Goal: Find specific page/section: Find specific page/section

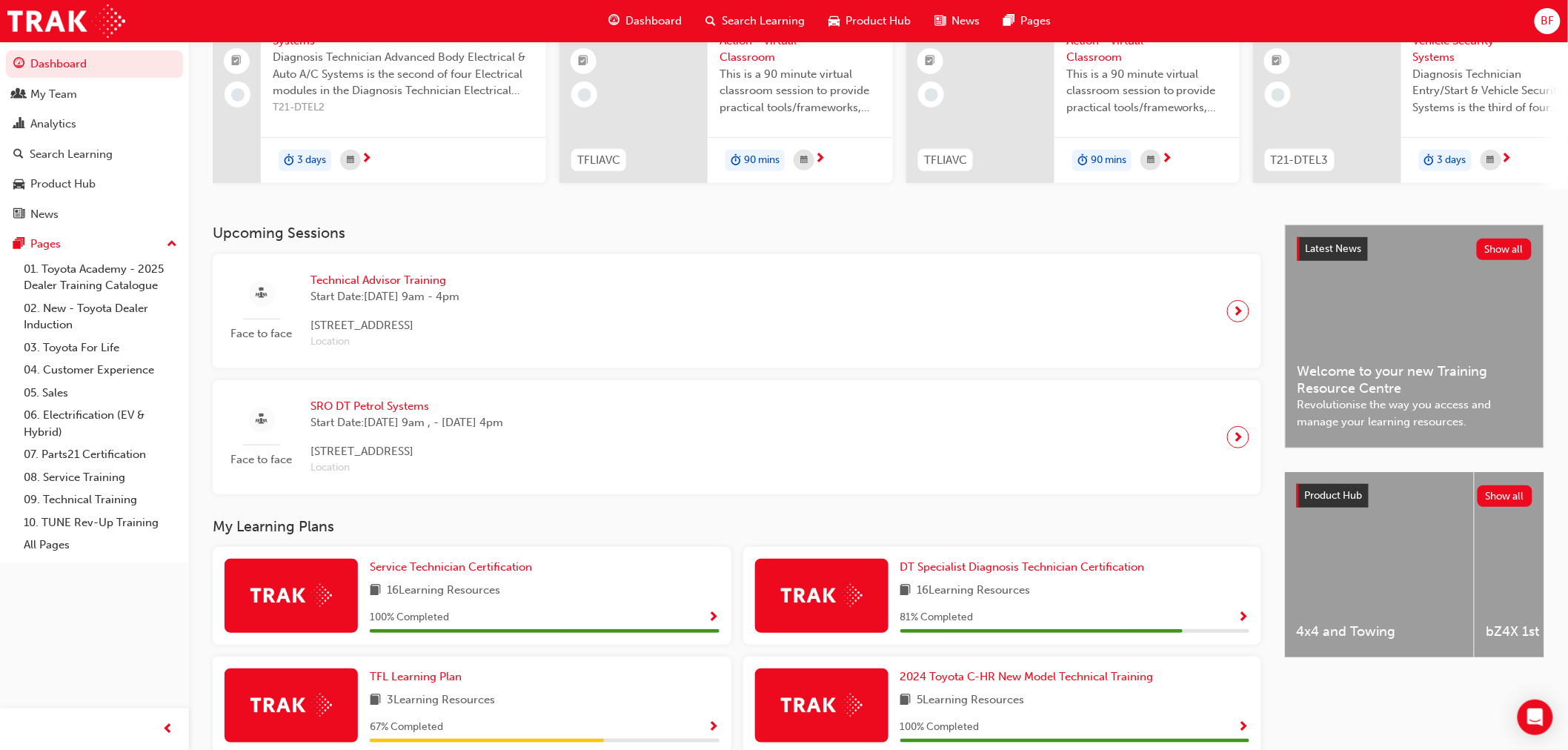
scroll to position [15, 0]
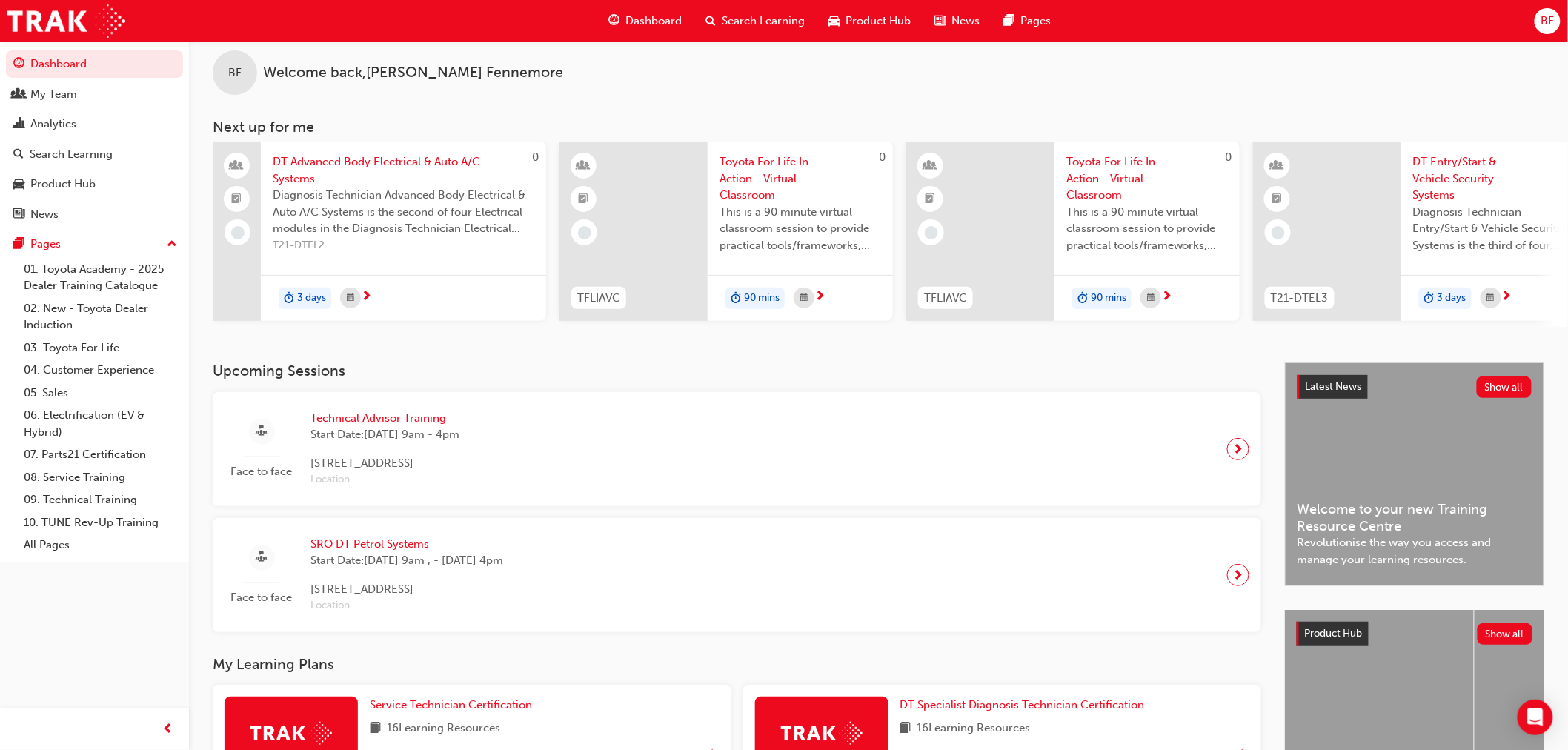
click at [1551, 15] on span "BF" at bounding box center [1547, 21] width 14 height 17
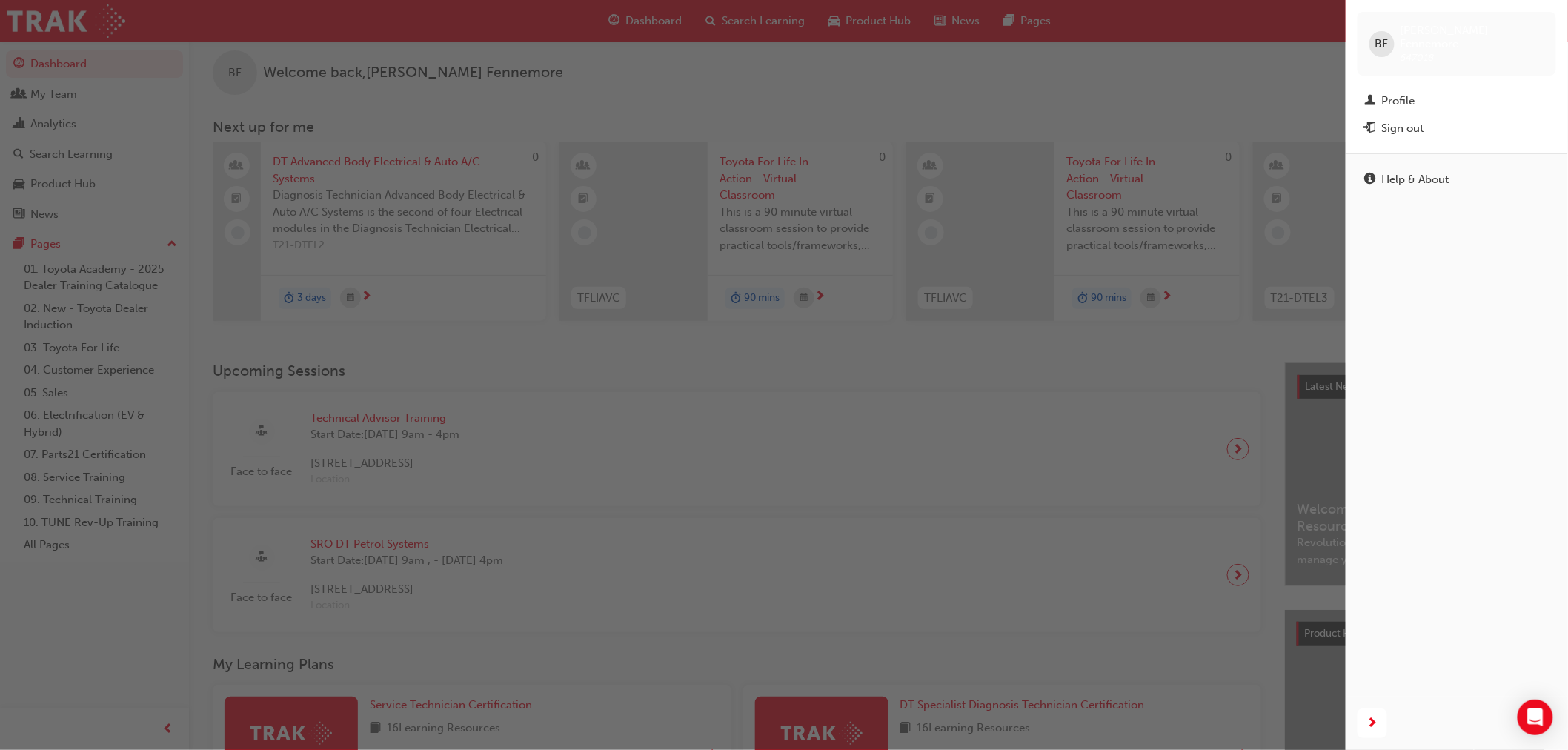
click at [1250, 99] on div "button" at bounding box center [672, 375] width 1346 height 750
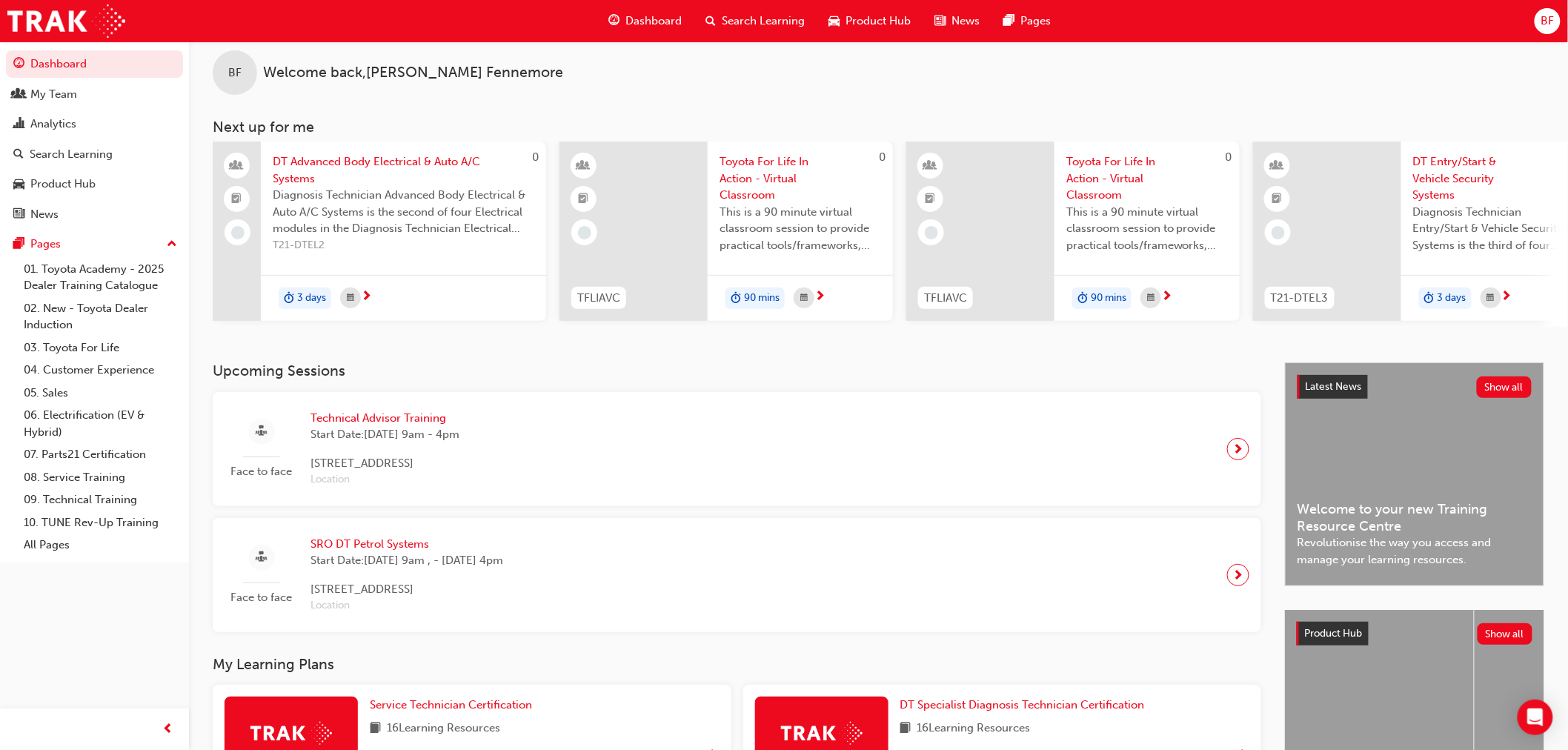
click at [1549, 23] on span "BF" at bounding box center [1547, 21] width 14 height 17
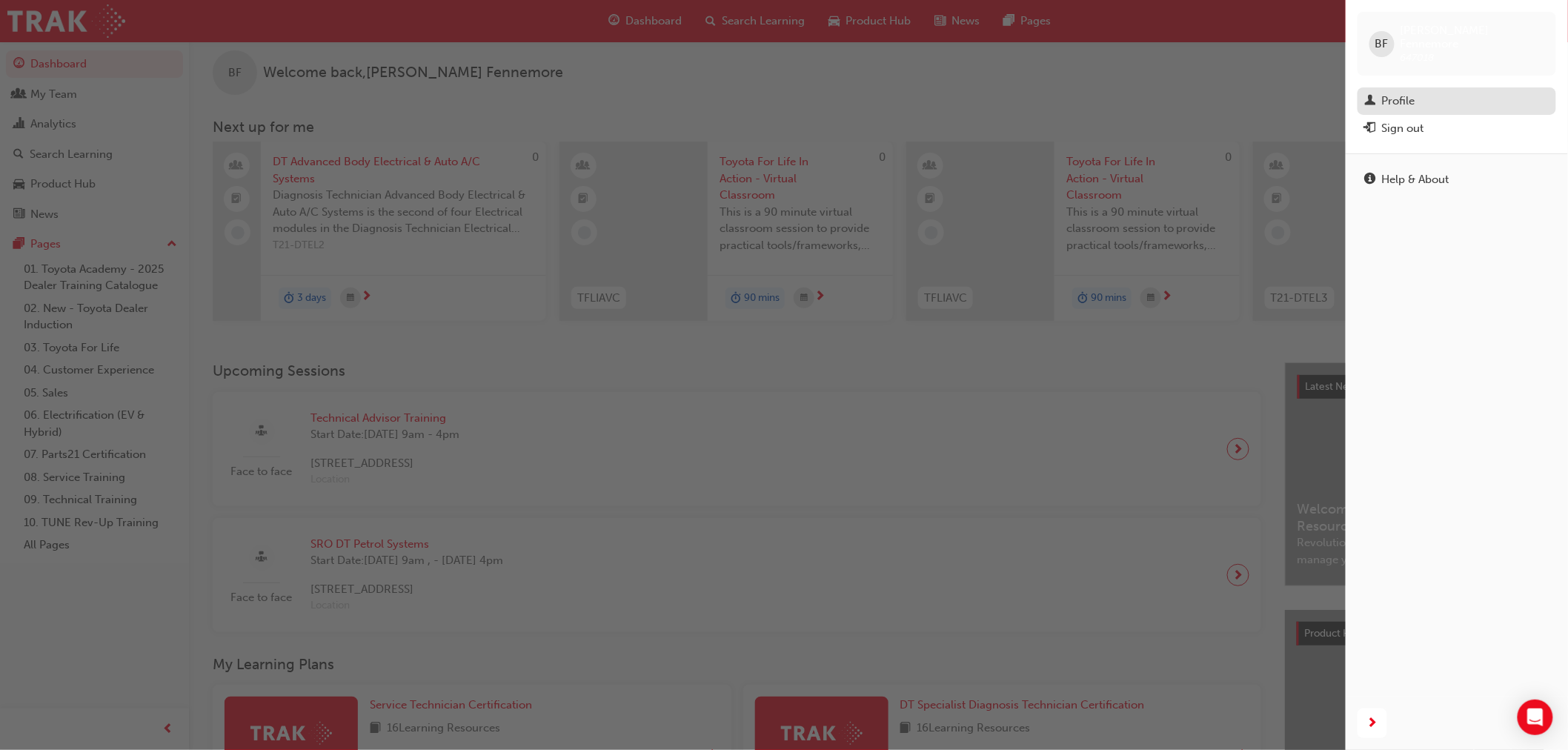
click at [1407, 92] on div "Profile" at bounding box center [1399, 101] width 33 height 17
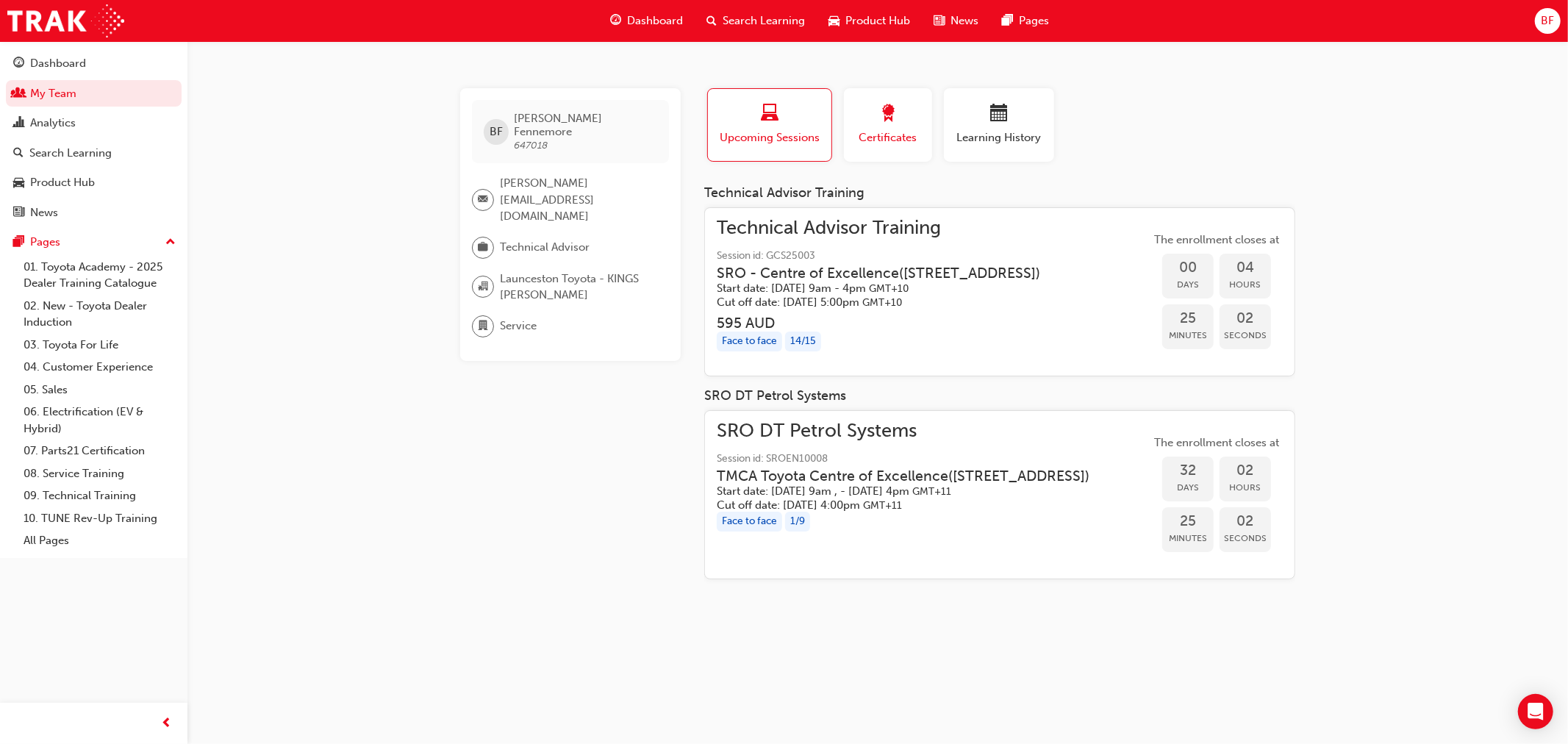
click at [895, 136] on span "Certificates" at bounding box center [888, 138] width 66 height 17
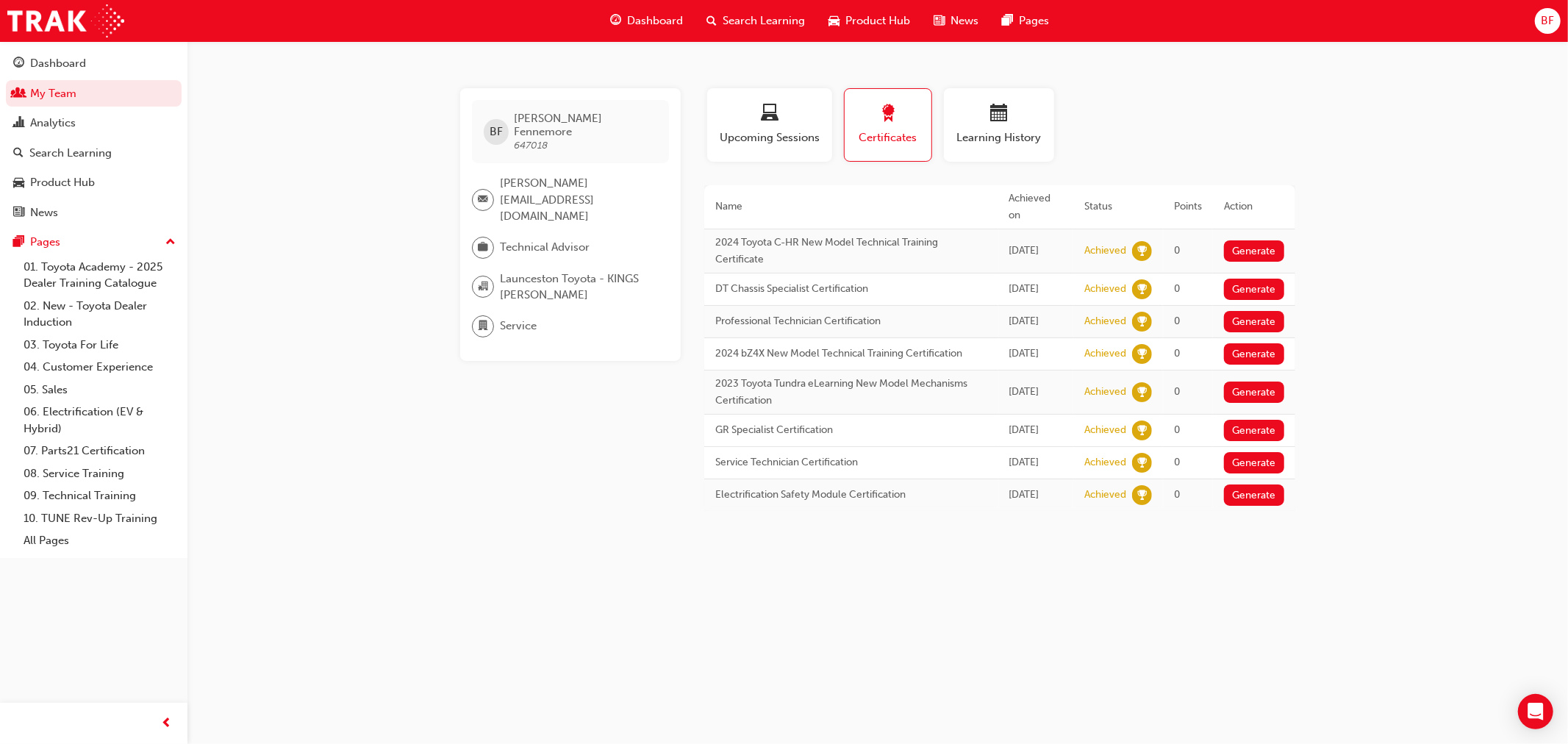
click at [1549, 22] on span "BF" at bounding box center [1548, 21] width 14 height 17
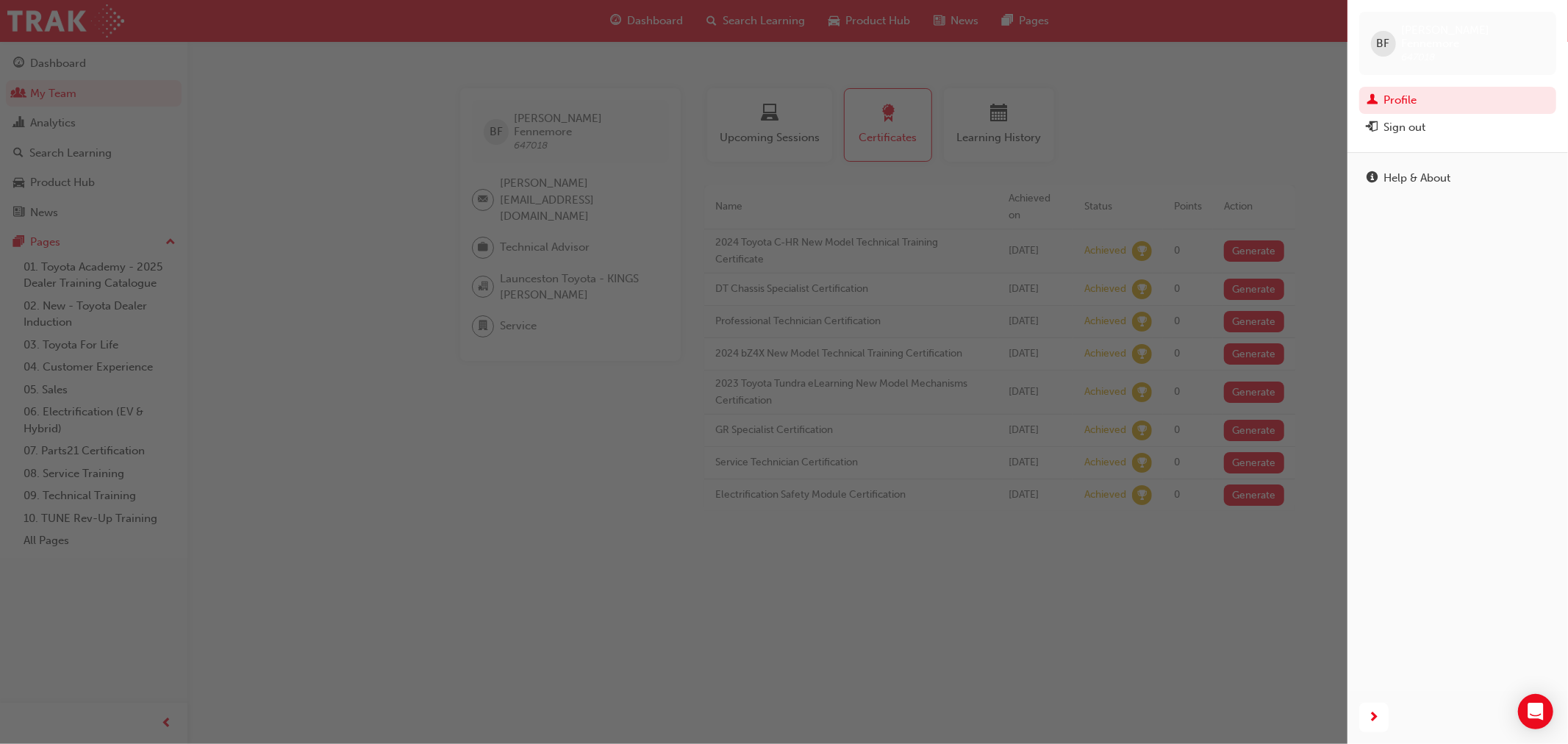
click at [1104, 102] on div "button" at bounding box center [674, 372] width 1348 height 744
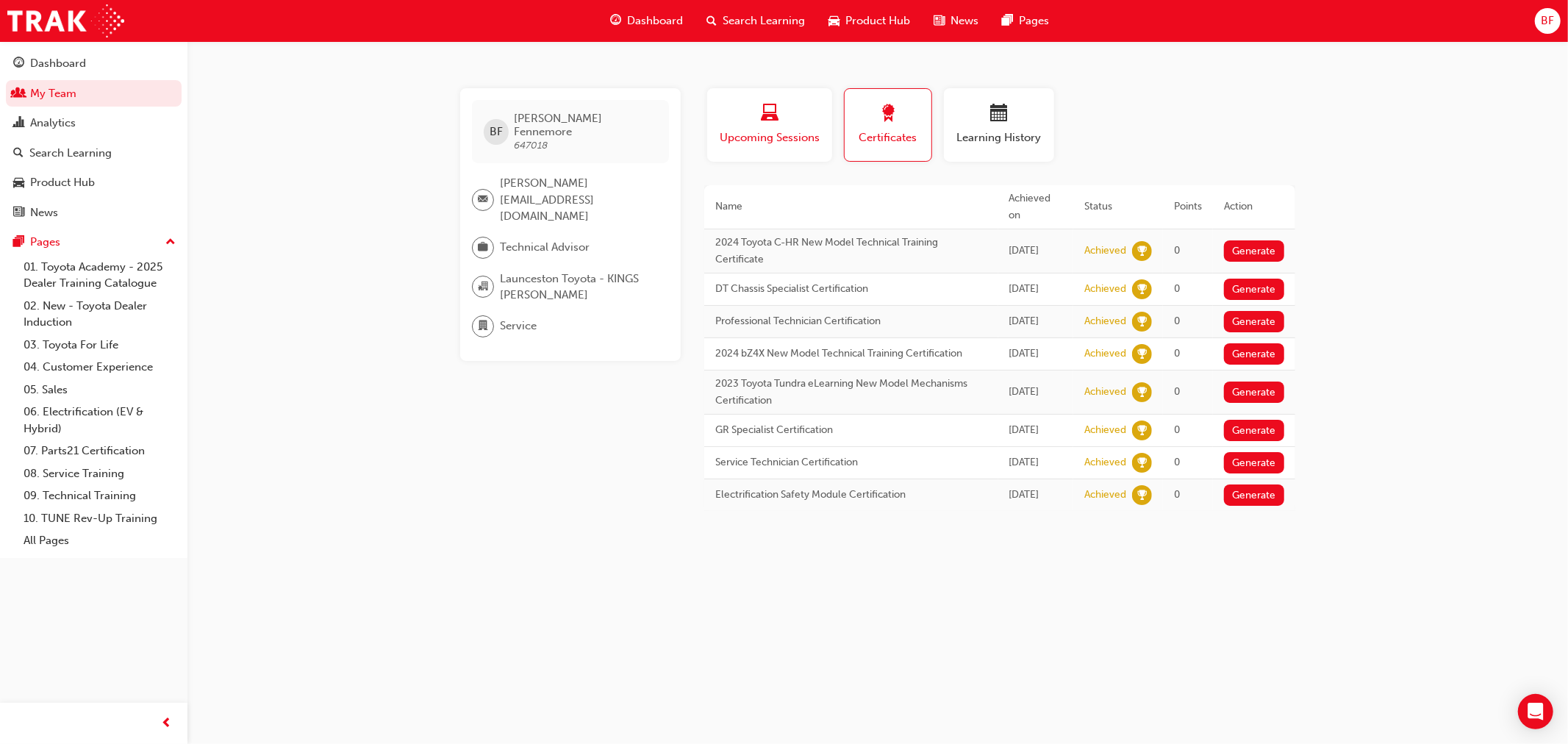
click at [791, 130] on span "Upcoming Sessions" at bounding box center [769, 138] width 103 height 17
